Goal: Task Accomplishment & Management: Use online tool/utility

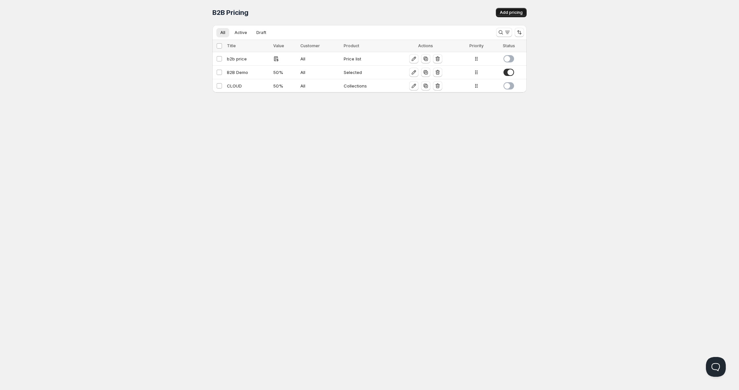
click at [514, 8] on button "Add pricing" at bounding box center [511, 12] width 31 height 9
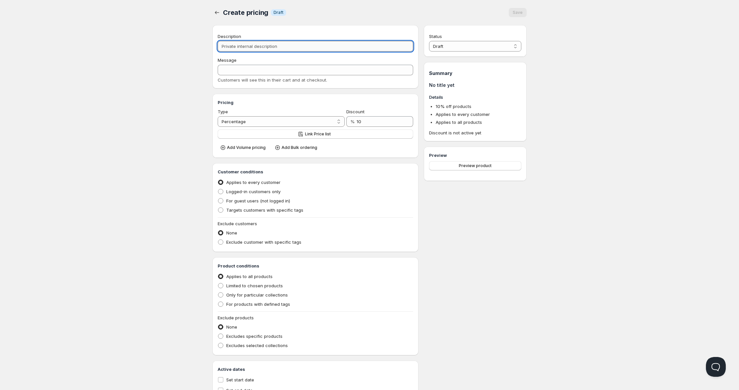
click at [254, 44] on input "Description" at bounding box center [315, 46] width 195 height 11
type input "t"
type input "T"
type input "te"
type input "TE"
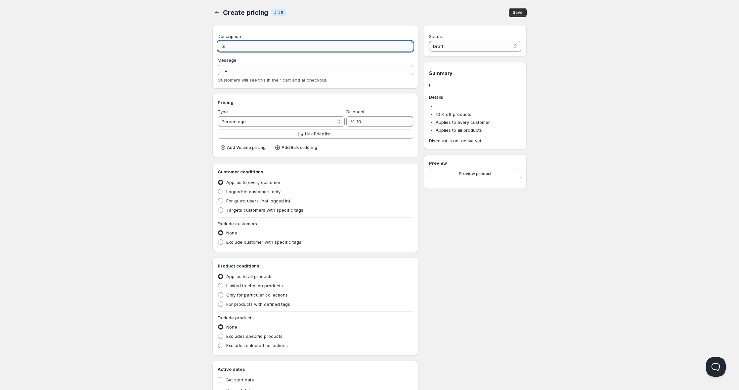
type input "tes"
type input "TES"
type input "test"
type input "TEST"
type input "test"
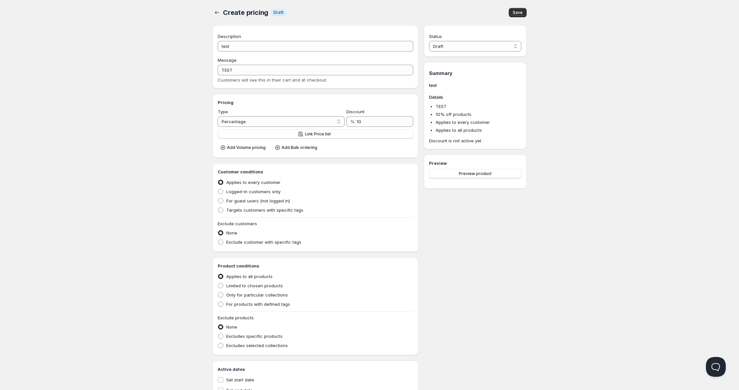
click at [171, 93] on div "Home Pricing Price lists Checkout Forms Submissions Settings Features Plans Cre…" at bounding box center [369, 208] width 739 height 417
drag, startPoint x: 366, startPoint y: 121, endPoint x: 355, endPoint y: 121, distance: 10.6
click at [355, 121] on div "% 10" at bounding box center [379, 121] width 67 height 11
type input "30"
click at [176, 158] on div "Home Pricing Price lists Checkout Forms Submissions Settings Features Plans Cre…" at bounding box center [369, 208] width 739 height 417
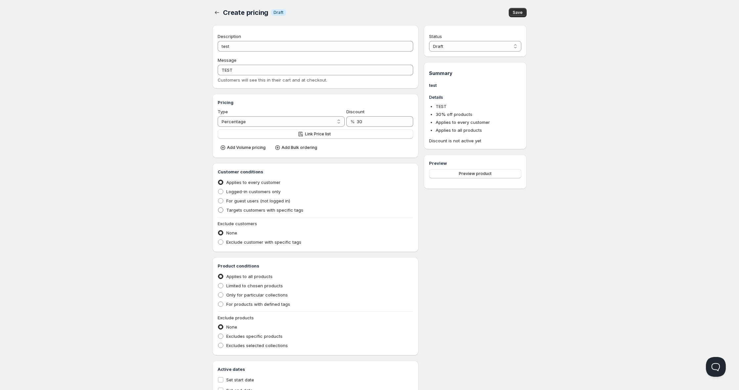
click at [237, 208] on span "Targets customers with specific tags" at bounding box center [264, 210] width 77 height 5
click at [218, 208] on input "Targets customers with specific tags" at bounding box center [218, 208] width 0 height 0
radio input "true"
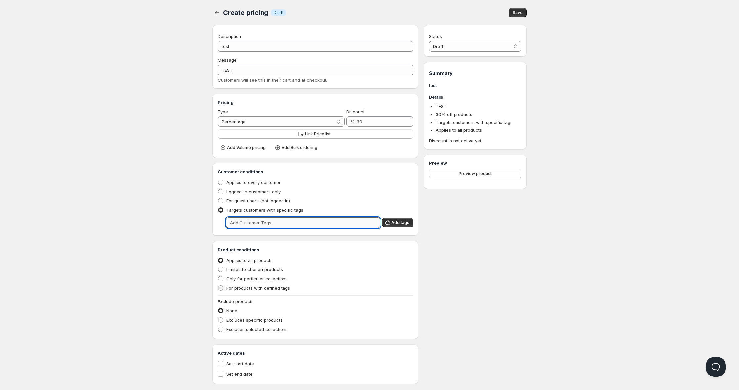
click at [248, 221] on input "text" at bounding box center [303, 223] width 154 height 11
type input "tier-1"
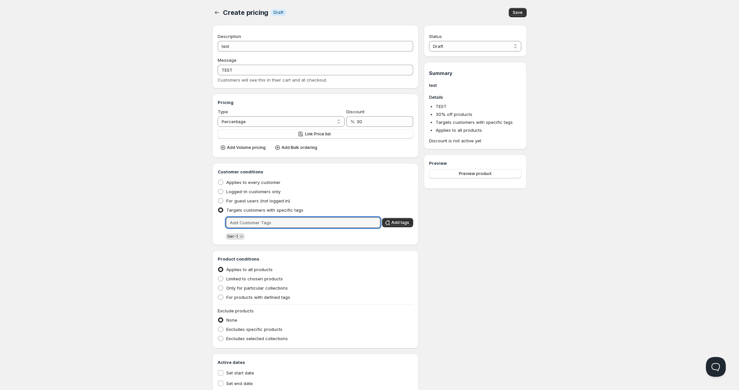
click at [180, 244] on div "Home Pricing Price lists Checkout Forms Submissions Settings Features Plans Cre…" at bounding box center [369, 205] width 739 height 410
click at [368, 120] on input "30" at bounding box center [379, 121] width 47 height 11
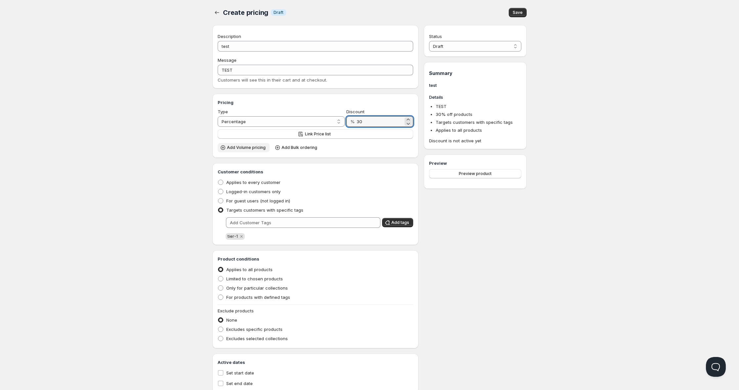
click at [237, 148] on span "Add Volume pricing" at bounding box center [246, 147] width 39 height 5
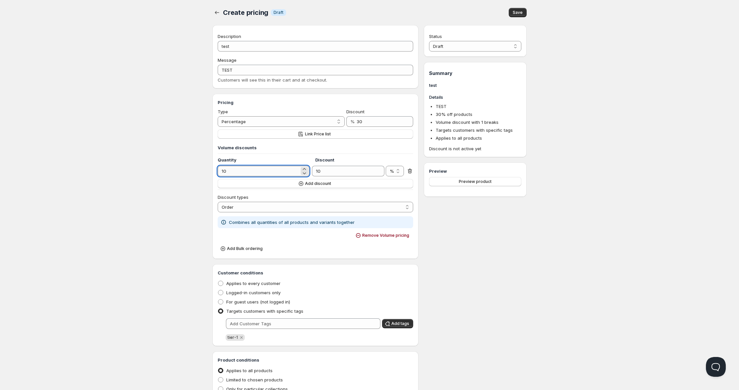
click at [246, 172] on input "10" at bounding box center [259, 171] width 82 height 11
click at [332, 172] on input "10" at bounding box center [343, 171] width 62 height 11
click at [309, 182] on span "Add discount" at bounding box center [318, 183] width 26 height 5
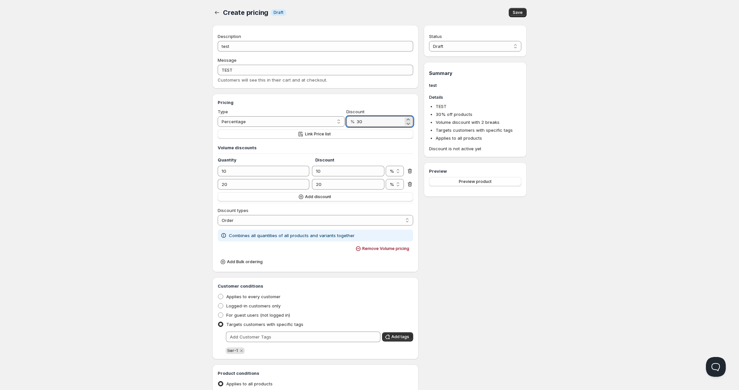
drag, startPoint x: 370, startPoint y: 119, endPoint x: 355, endPoint y: 121, distance: 14.7
click at [355, 121] on div "% 30" at bounding box center [379, 121] width 67 height 11
click at [473, 182] on span "Preview product" at bounding box center [475, 181] width 33 height 5
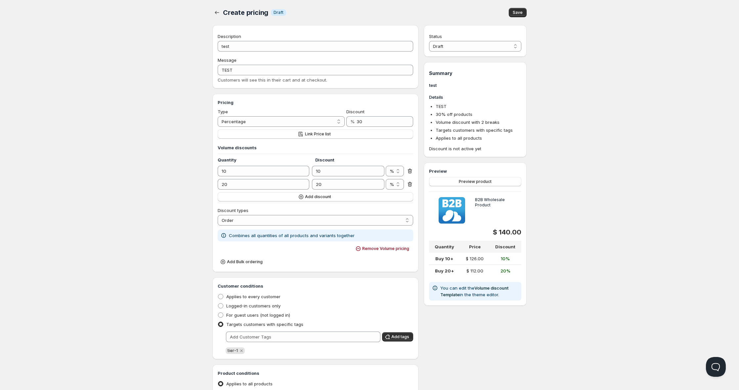
click at [411, 182] on icon at bounding box center [409, 184] width 7 height 7
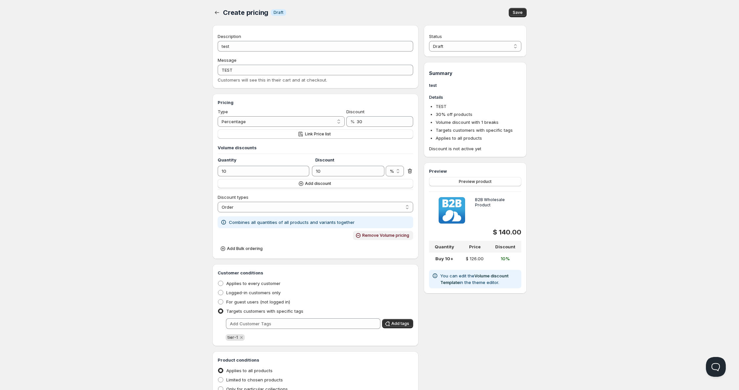
click at [376, 232] on button "Remove Volume pricing" at bounding box center [383, 235] width 60 height 9
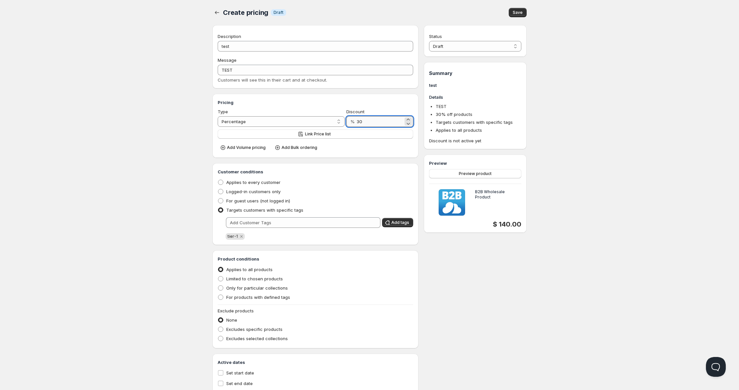
drag, startPoint x: 367, startPoint y: 123, endPoint x: 357, endPoint y: 123, distance: 9.9
click at [357, 123] on input "30" at bounding box center [379, 121] width 47 height 11
click at [366, 123] on input "30" at bounding box center [379, 121] width 47 height 11
drag, startPoint x: 368, startPoint y: 122, endPoint x: 356, endPoint y: 121, distance: 12.7
click at [356, 121] on div "% 30" at bounding box center [379, 121] width 67 height 11
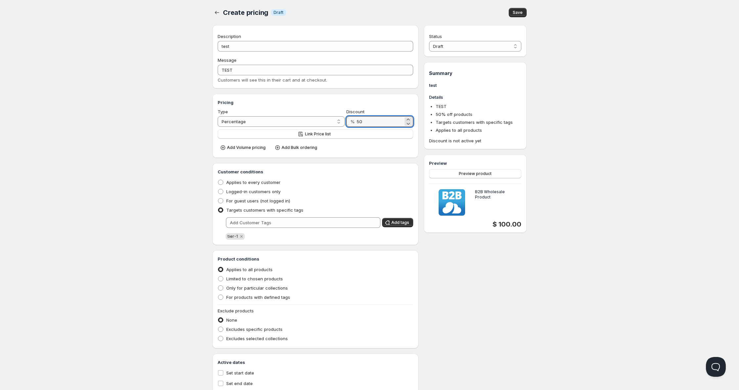
type input "50"
drag, startPoint x: 545, startPoint y: 196, endPoint x: 519, endPoint y: 216, distance: 33.2
click at [545, 196] on div "Home Pricing Price lists Checkout Forms Submissions Settings Features Plans Cre…" at bounding box center [369, 205] width 739 height 410
click at [249, 146] on span "Add Volume pricing" at bounding box center [246, 147] width 39 height 5
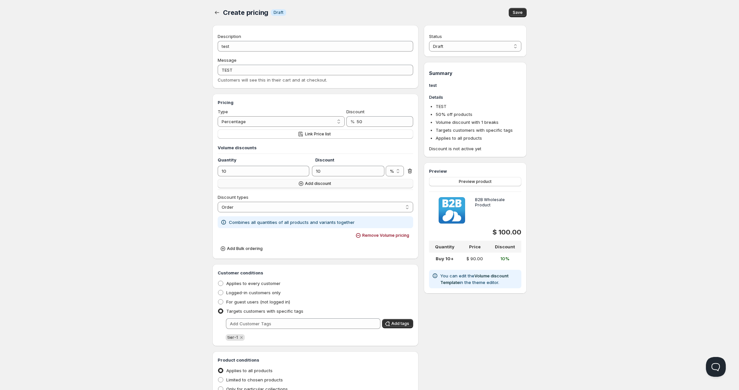
click at [317, 182] on span "Add discount" at bounding box center [318, 183] width 26 height 5
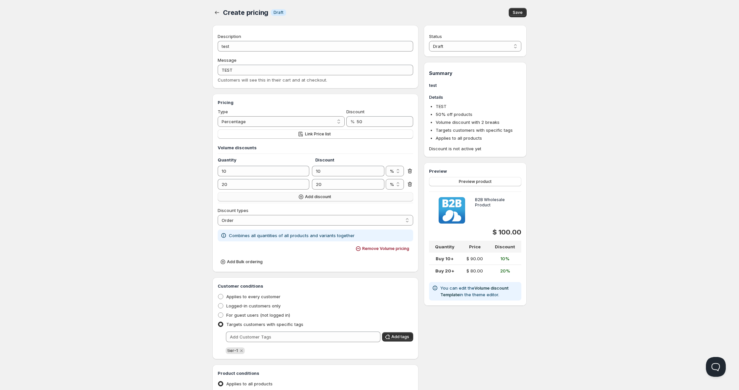
click at [317, 196] on span "Add discount" at bounding box center [318, 196] width 26 height 5
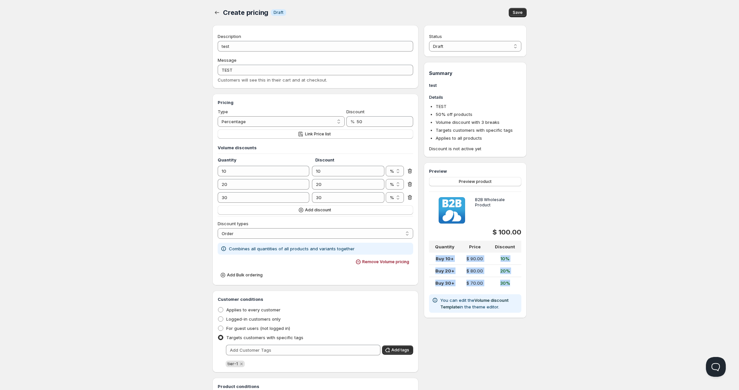
drag, startPoint x: 466, startPoint y: 266, endPoint x: 513, endPoint y: 288, distance: 51.3
click at [513, 288] on tbody "Buy 10+ $ 90.00 10% Buy 20+ $ 80.00 20% Buy 30+ $ 70.00 30%" at bounding box center [475, 271] width 92 height 36
click at [533, 284] on div "Create pricing. This page is ready Create pricing Info Draft Save Description t…" at bounding box center [369, 260] width 330 height 521
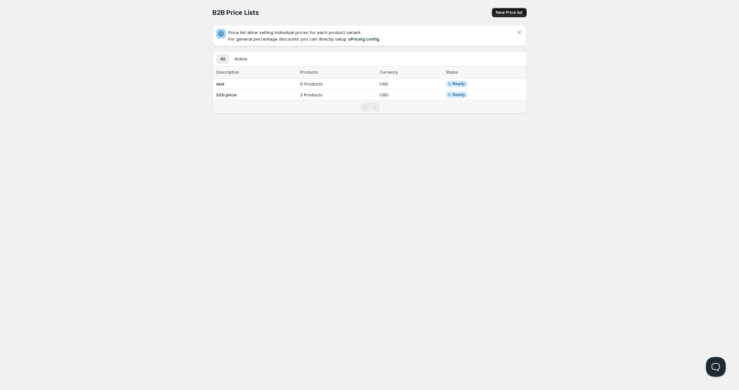
click at [499, 15] on span "New Price list" at bounding box center [509, 12] width 27 height 5
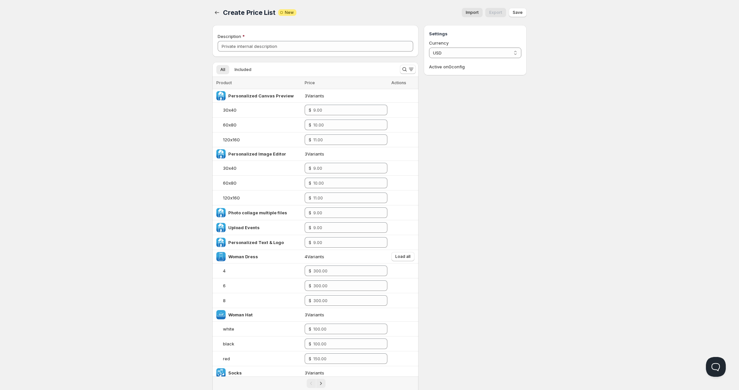
click at [478, 12] on span "Import" at bounding box center [471, 12] width 13 height 5
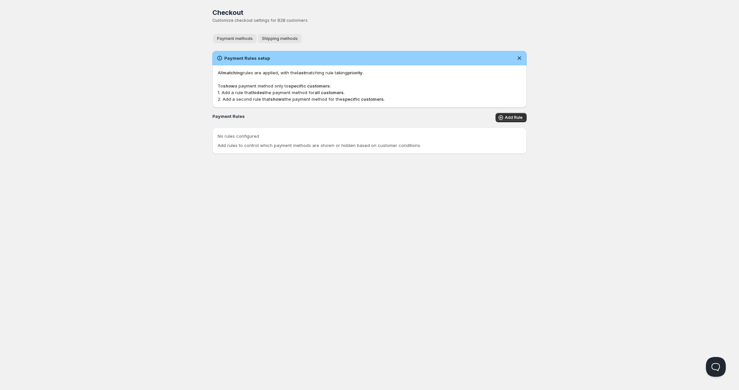
click at [272, 36] on button "Shipping methods" at bounding box center [280, 38] width 44 height 9
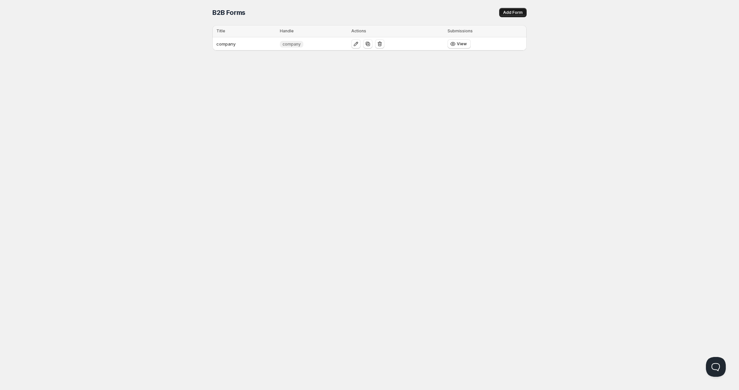
click at [513, 13] on span "Add Form" at bounding box center [513, 12] width 20 height 5
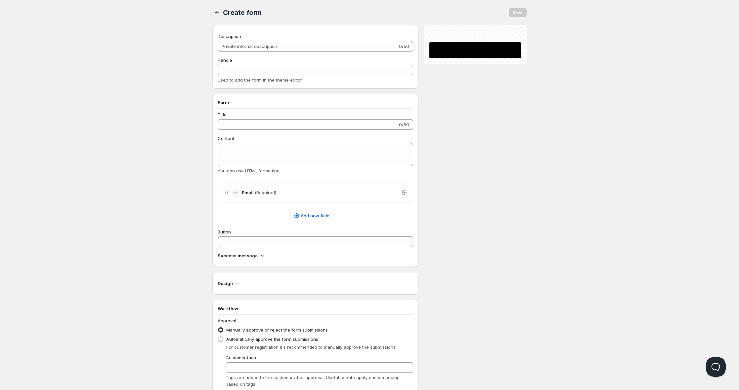
checkbox input "true"
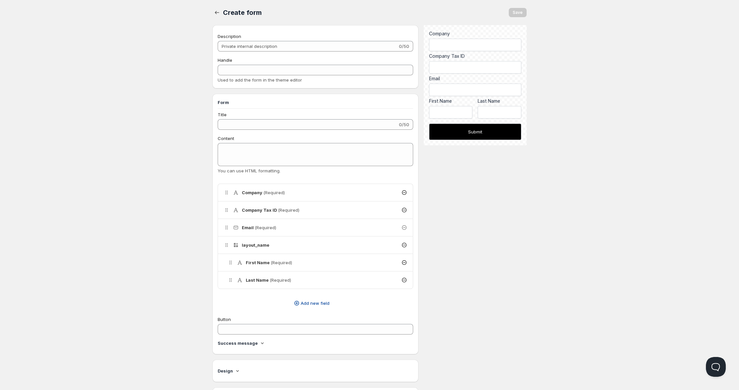
click at [311, 305] on span "Add new field" at bounding box center [315, 303] width 29 height 7
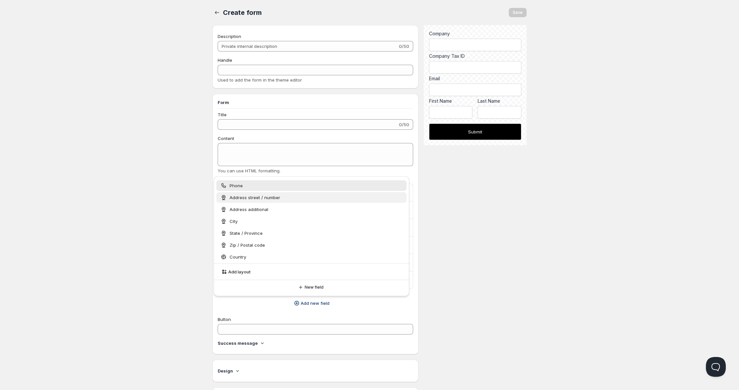
click at [253, 201] on div "Address street / number" at bounding box center [311, 197] width 190 height 11
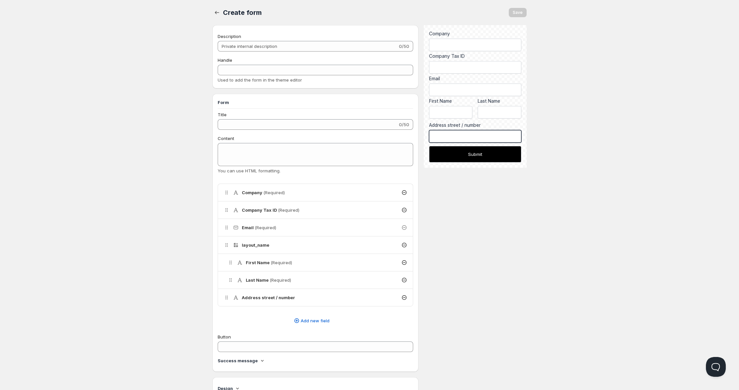
click at [456, 133] on input "Address street / number" at bounding box center [475, 136] width 92 height 13
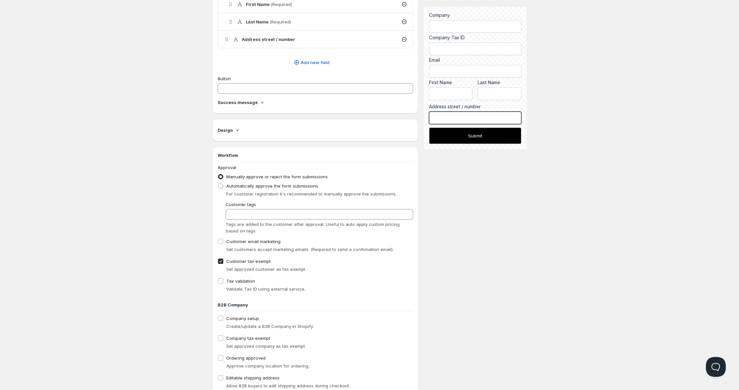
scroll to position [265, 0]
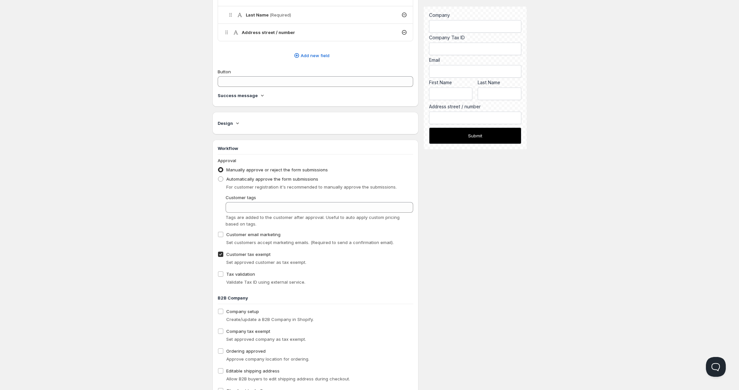
click at [268, 202] on div "Customer tags Tags are added to the customer after approval. Useful to auto app…" at bounding box center [318, 210] width 187 height 33
click at [266, 204] on input "Customer tags" at bounding box center [318, 207] width 187 height 11
type input "tier-1"
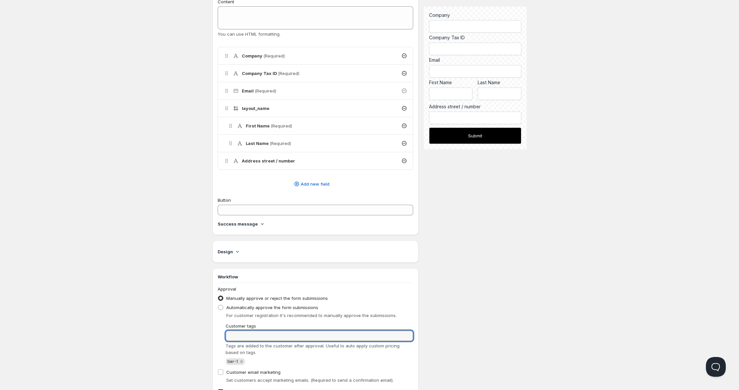
scroll to position [0, 0]
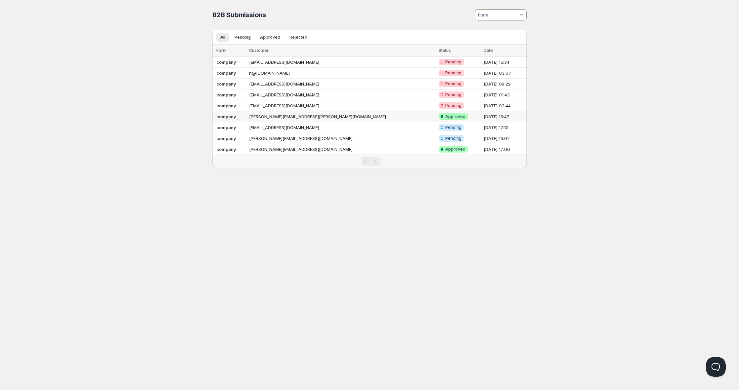
click at [269, 116] on td "michael.haessig@vision.ch" at bounding box center [341, 116] width 189 height 11
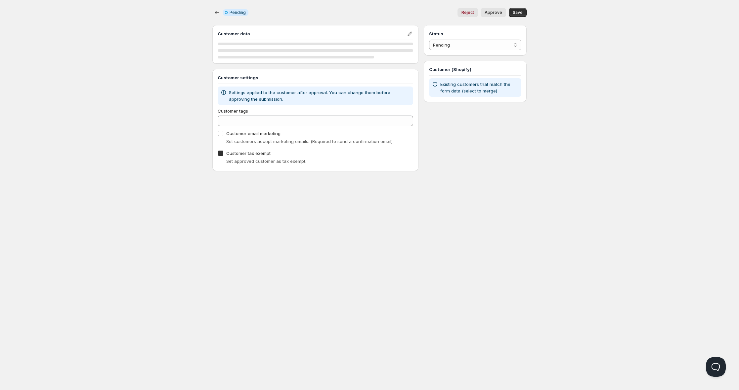
checkbox input "true"
select select "1"
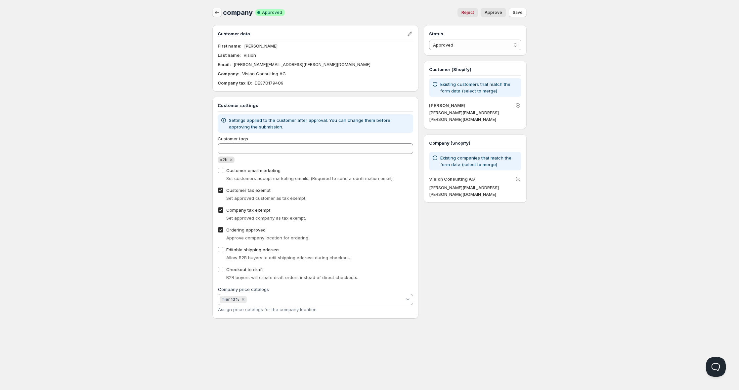
click at [215, 13] on icon "button" at bounding box center [217, 12] width 4 height 3
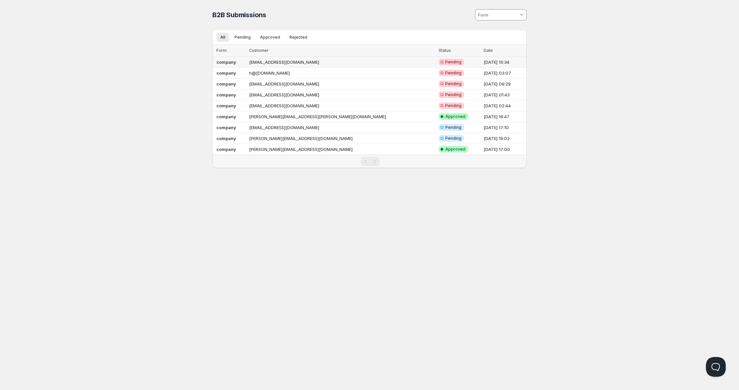
click at [306, 61] on td "test@test.com" at bounding box center [341, 62] width 189 height 11
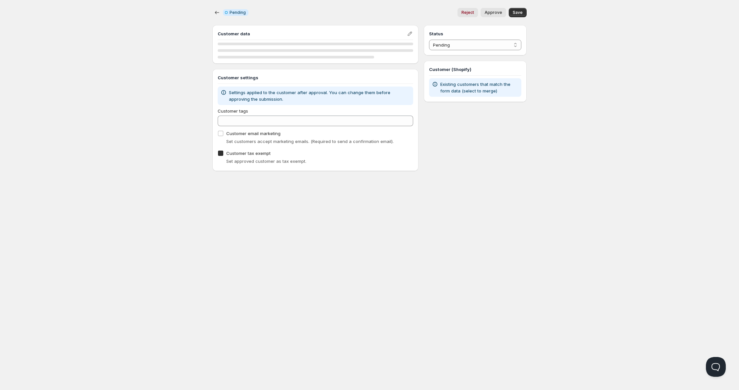
checkbox input "true"
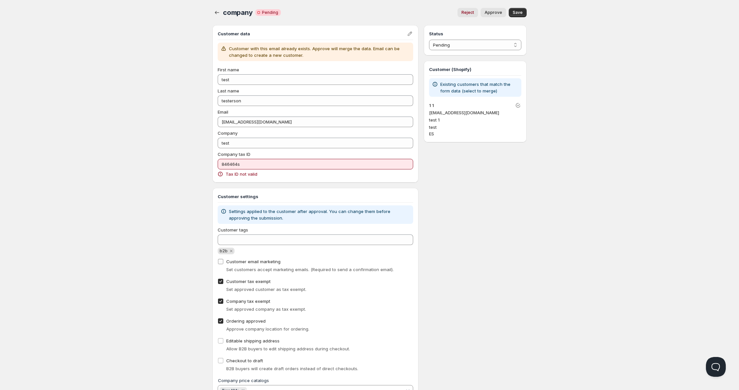
scroll to position [36, 0]
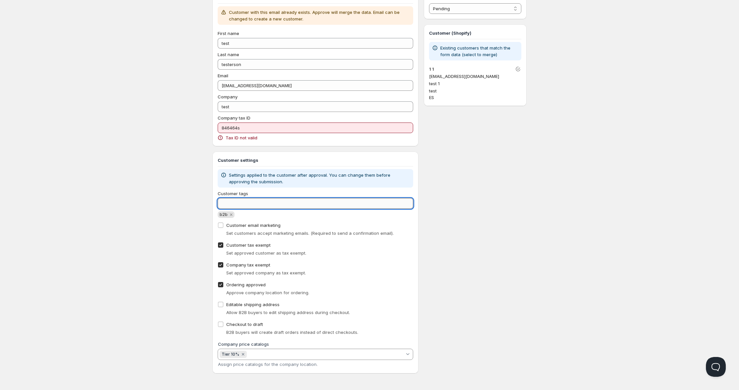
click at [226, 201] on input "Customer tags" at bounding box center [315, 203] width 195 height 11
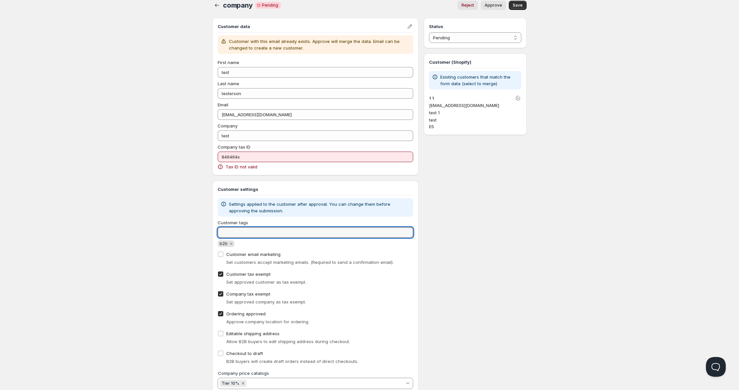
scroll to position [0, 0]
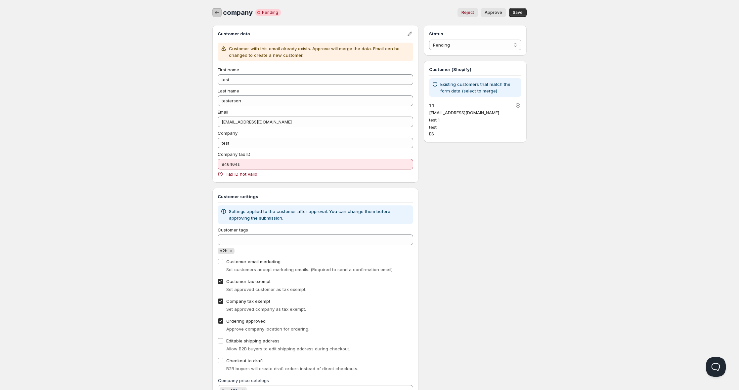
click at [215, 13] on icon "button" at bounding box center [217, 12] width 7 height 7
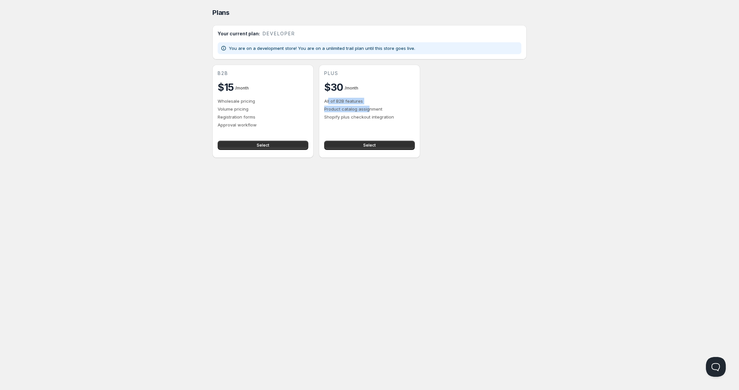
drag, startPoint x: 328, startPoint y: 102, endPoint x: 369, endPoint y: 111, distance: 42.0
click at [369, 111] on div "All of B2B features Product catalog assignment Shopify plus checkout integration" at bounding box center [369, 109] width 91 height 22
click at [368, 111] on p "Product catalog assignment" at bounding box center [369, 109] width 91 height 7
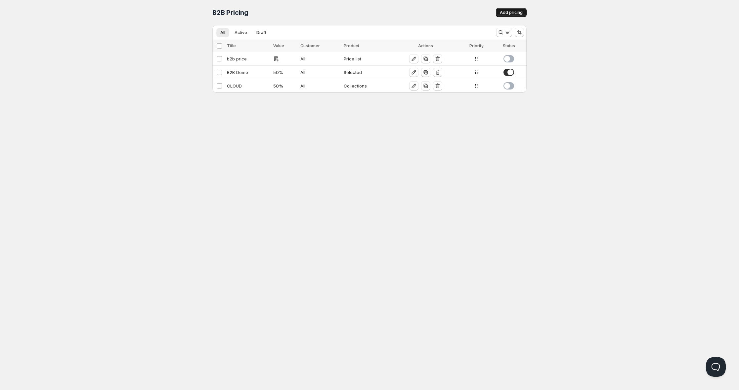
click at [501, 9] on button "Add pricing" at bounding box center [511, 12] width 31 height 9
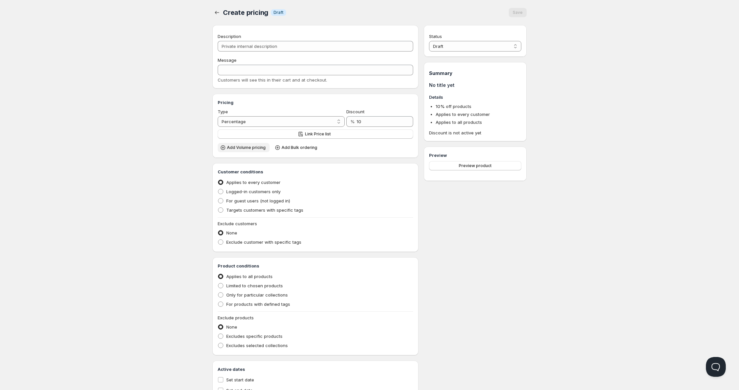
click at [243, 151] on button "Add Volume pricing" at bounding box center [244, 147] width 52 height 9
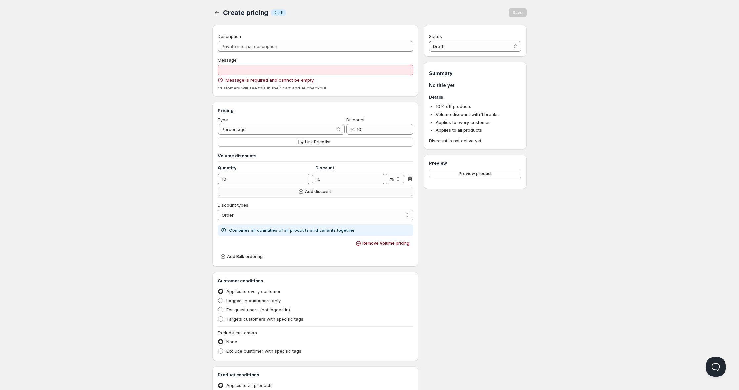
click at [294, 189] on button "Add discount" at bounding box center [315, 191] width 195 height 9
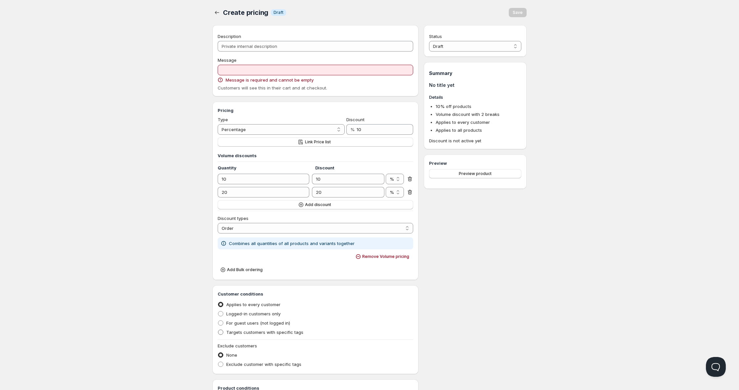
click at [243, 333] on span "Targets customers with specific tags" at bounding box center [264, 332] width 77 height 5
click at [218, 330] on input "Targets customers with specific tags" at bounding box center [218, 330] width 0 height 0
radio input "true"
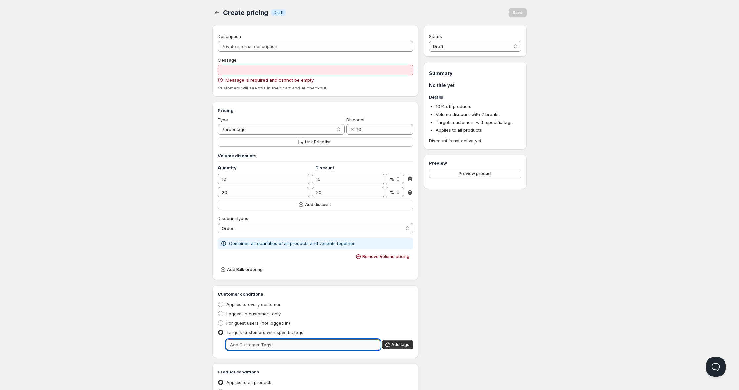
click at [243, 346] on input "text" at bounding box center [303, 345] width 154 height 11
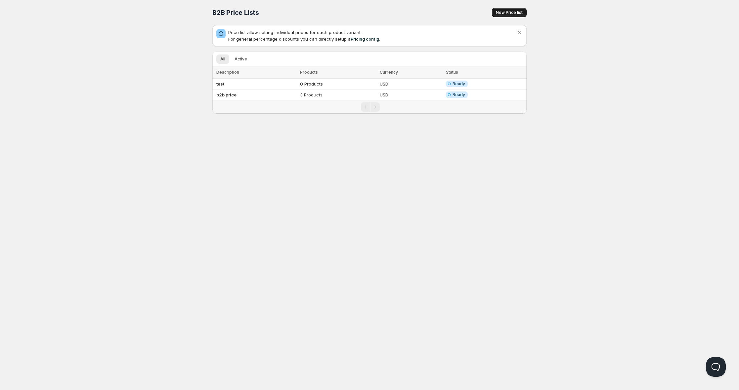
click at [521, 10] on span "New Price list" at bounding box center [509, 12] width 27 height 5
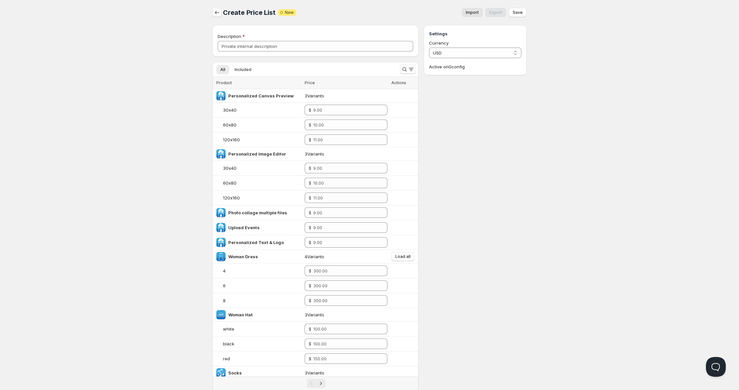
click at [214, 16] on icon "button" at bounding box center [217, 12] width 7 height 7
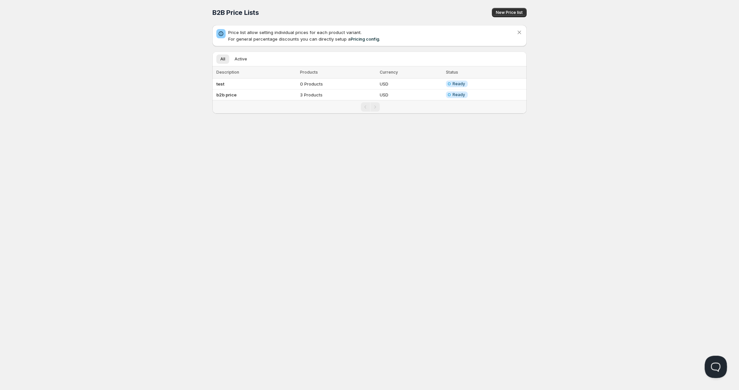
click at [715, 364] on button "Open Beacon popover" at bounding box center [714, 366] width 20 height 20
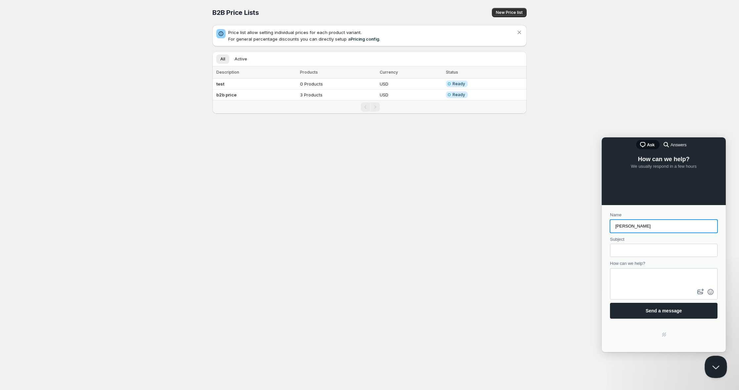
click at [712, 360] on button "Close Beacon popover" at bounding box center [714, 366] width 20 height 20
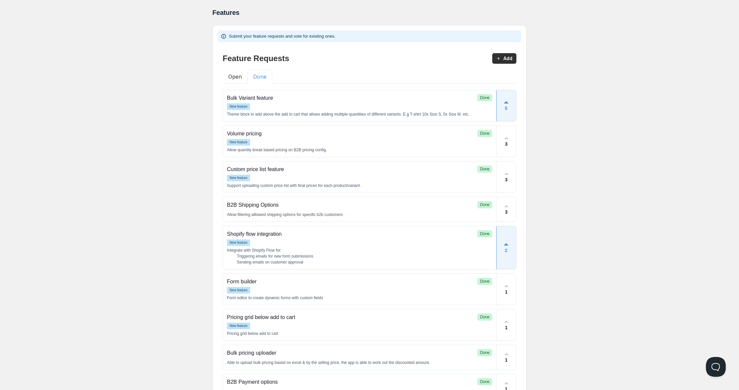
click at [265, 78] on button "Done" at bounding box center [259, 77] width 25 height 14
